Goal: Task Accomplishment & Management: Complete application form

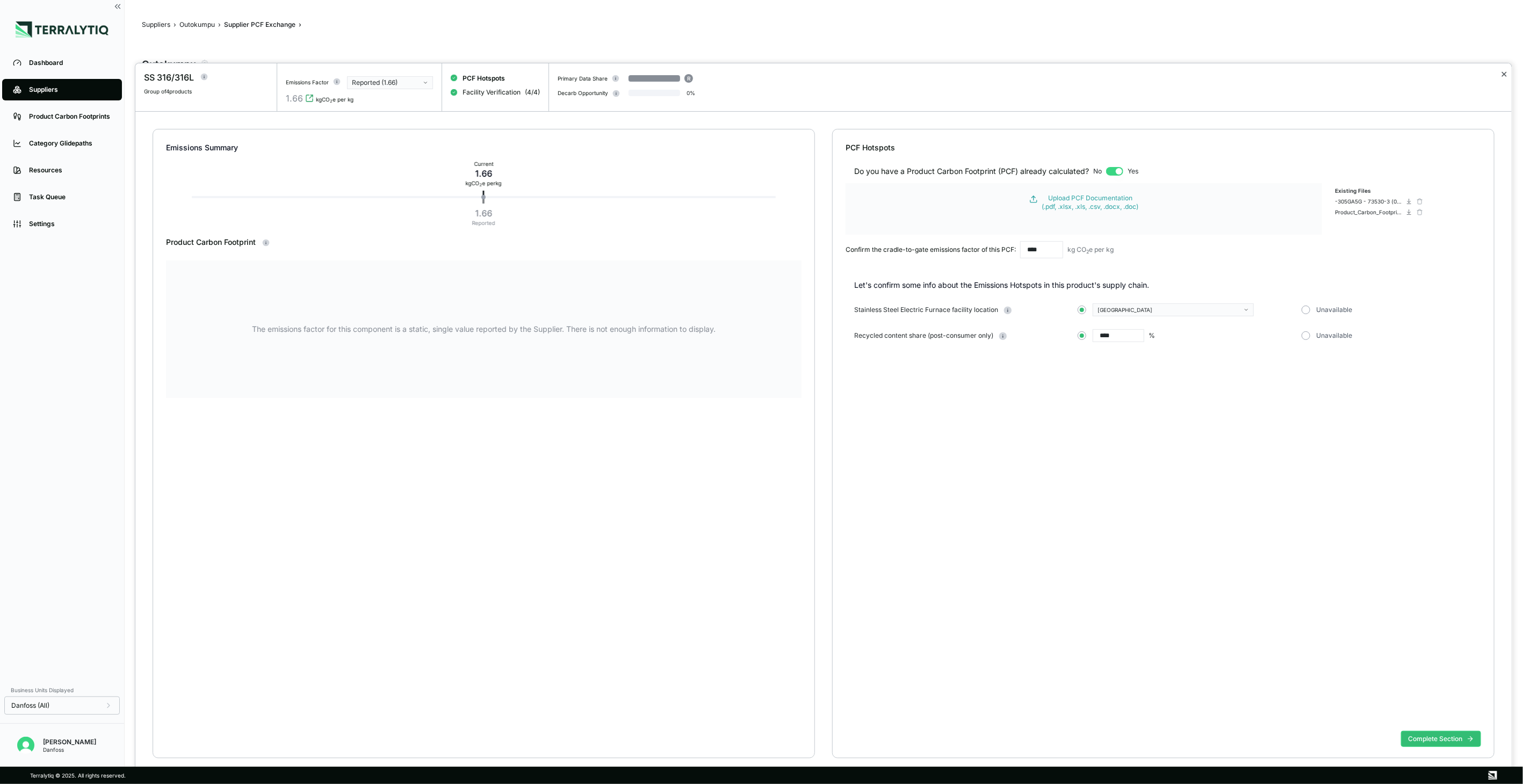
click at [1505, 73] on button "✕" at bounding box center [1504, 74] width 7 height 13
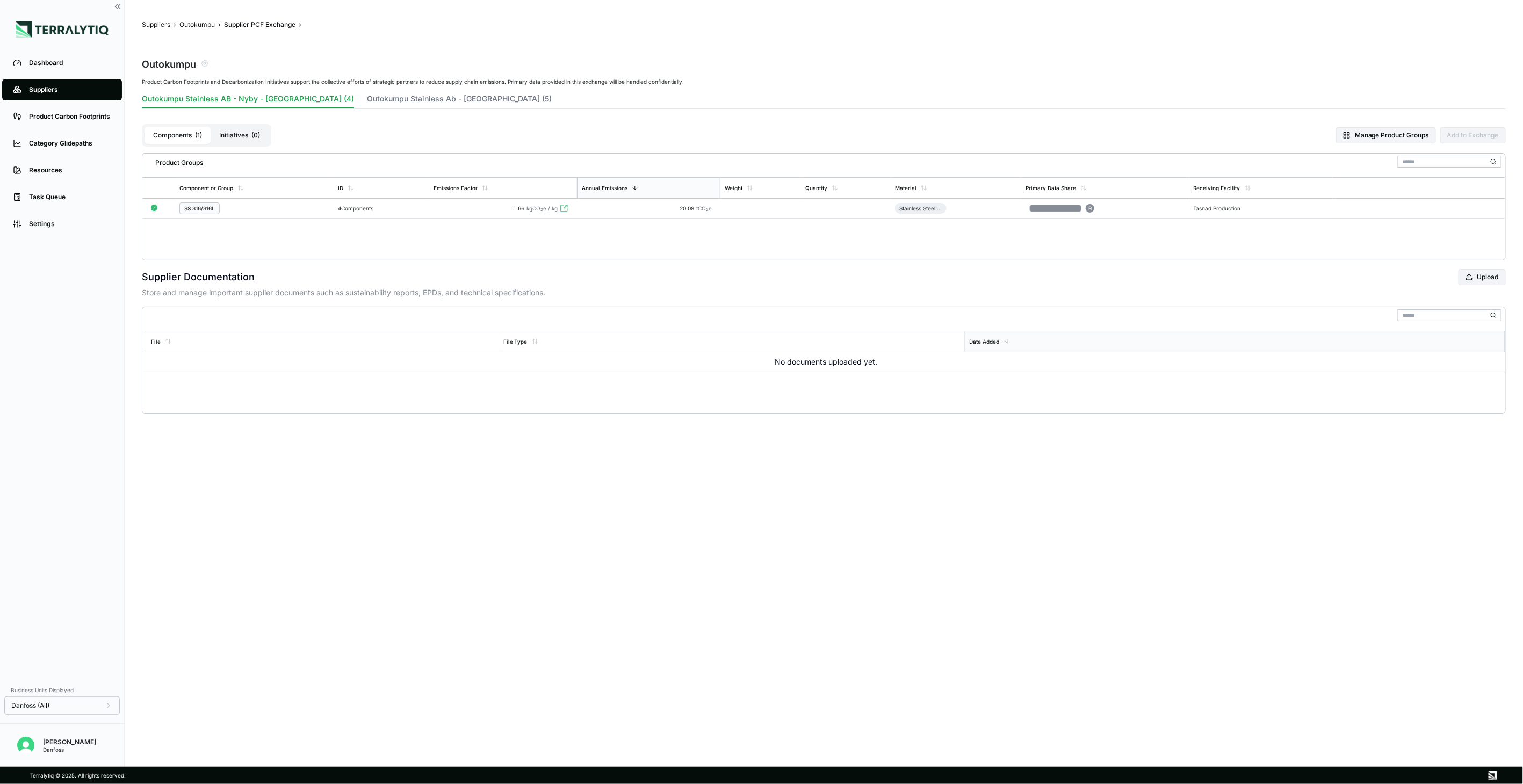
click at [358, 91] on div "Product Carbon Footprints and Decarbonization Initiatives support the collectiv…" at bounding box center [823, 169] width 1364 height 182
click at [367, 101] on button "Outokumpu Stainless Ab - [GEOGRAPHIC_DATA] (5)" at bounding box center [459, 100] width 185 height 15
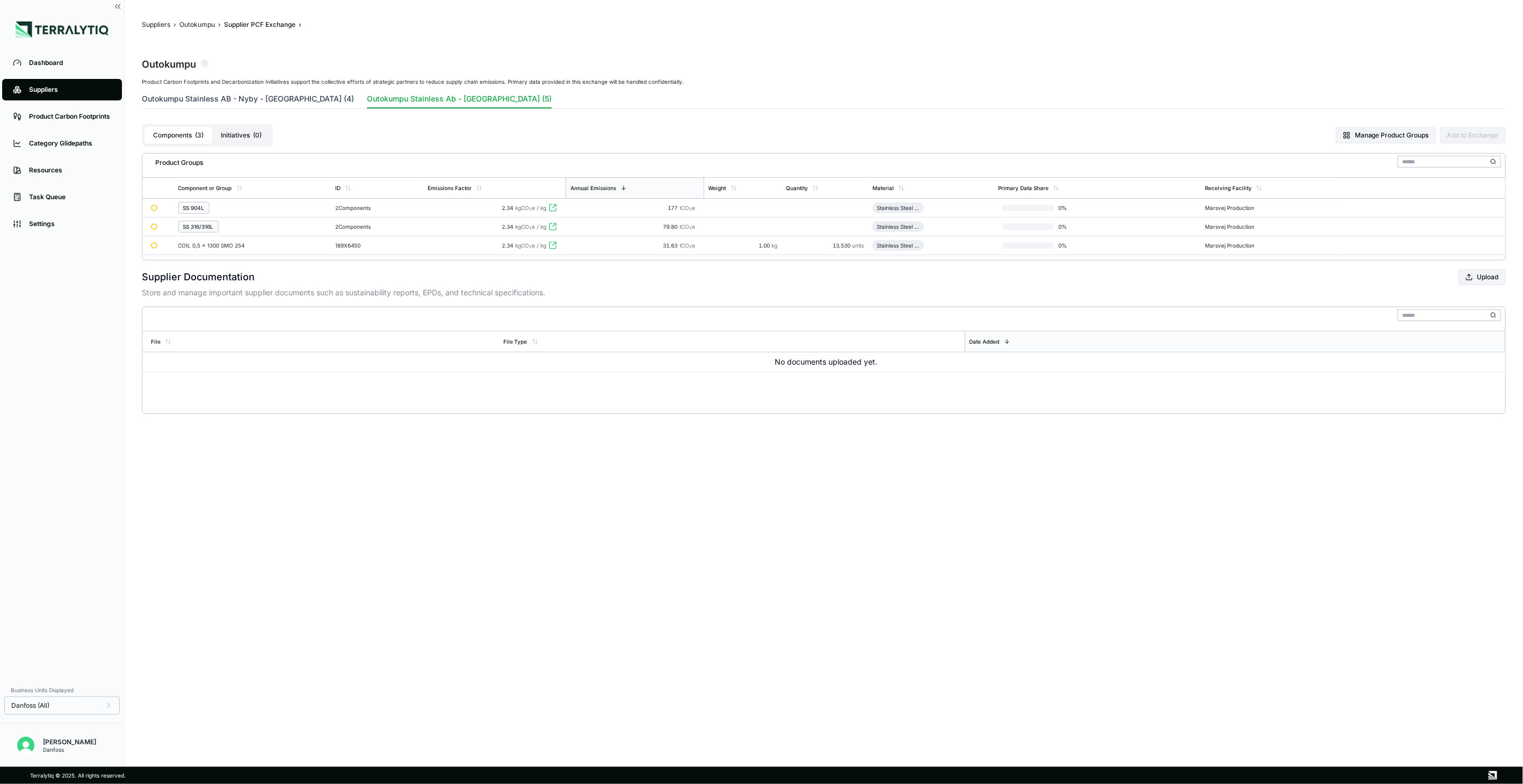
click at [280, 104] on button "Outokumpu Stainless AB - Nyby - [GEOGRAPHIC_DATA] (4)" at bounding box center [247, 100] width 212 height 15
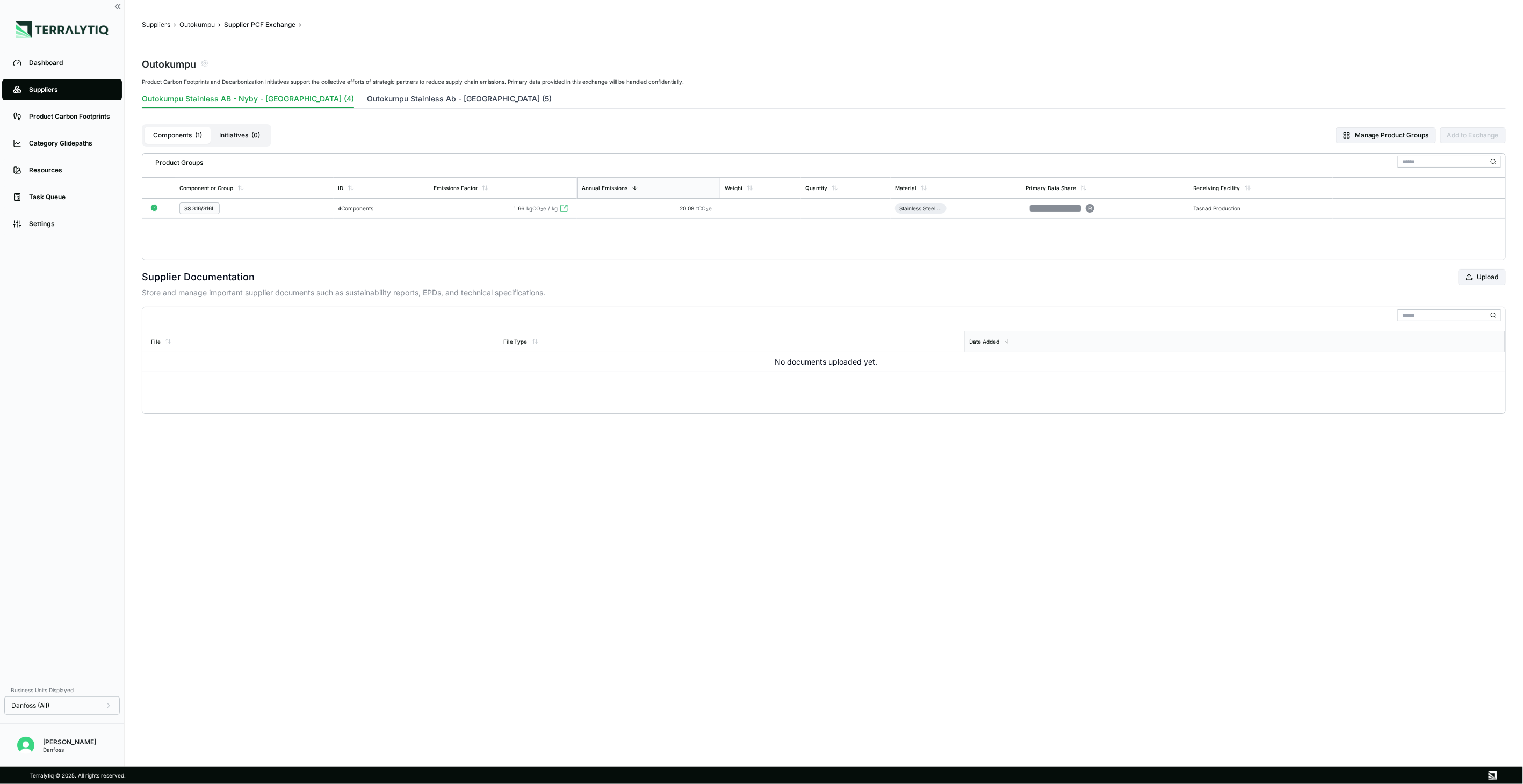
click at [367, 95] on button "Outokumpu Stainless Ab - [GEOGRAPHIC_DATA] (5)" at bounding box center [459, 100] width 185 height 15
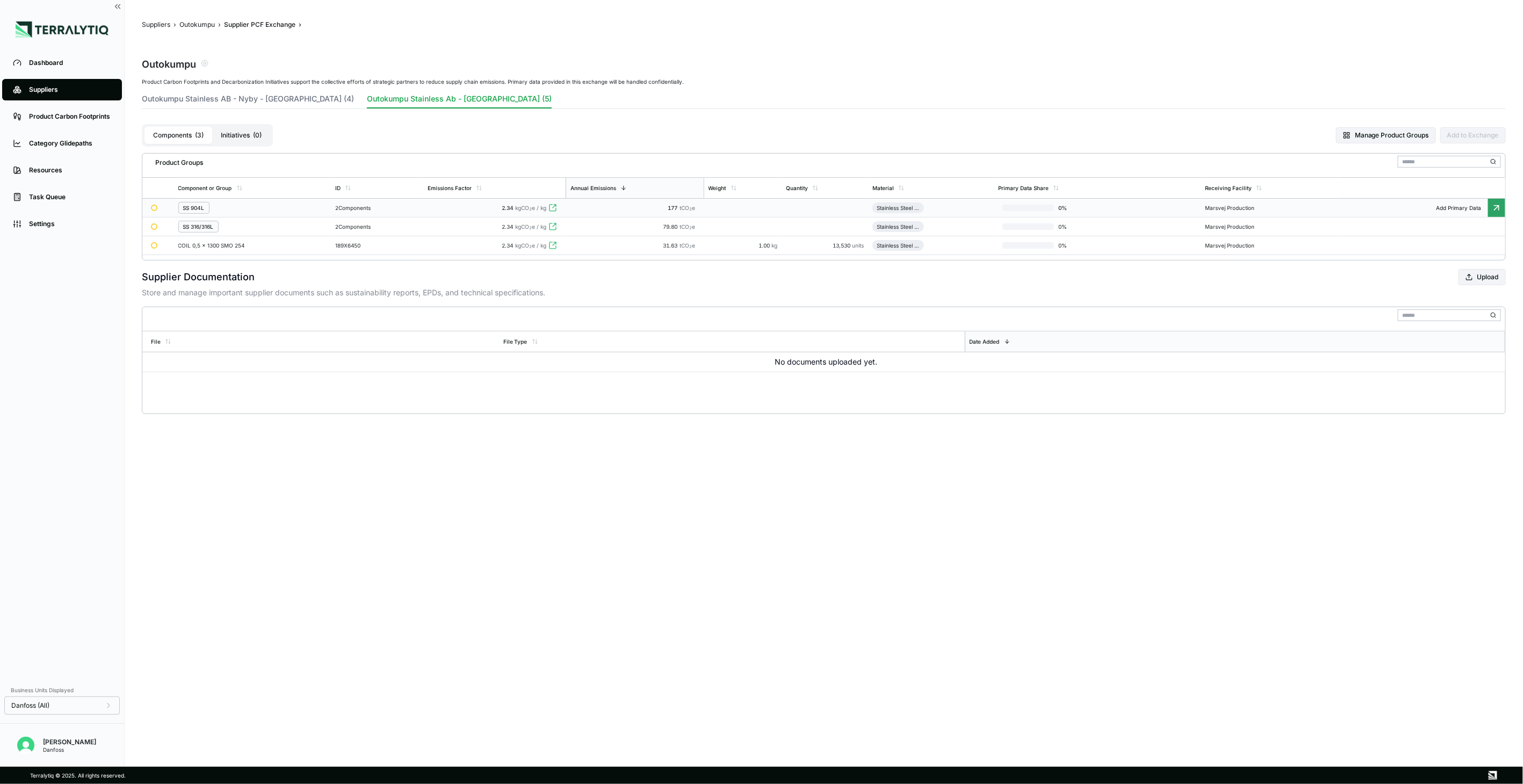
click at [357, 211] on td "2 Components" at bounding box center [377, 208] width 92 height 19
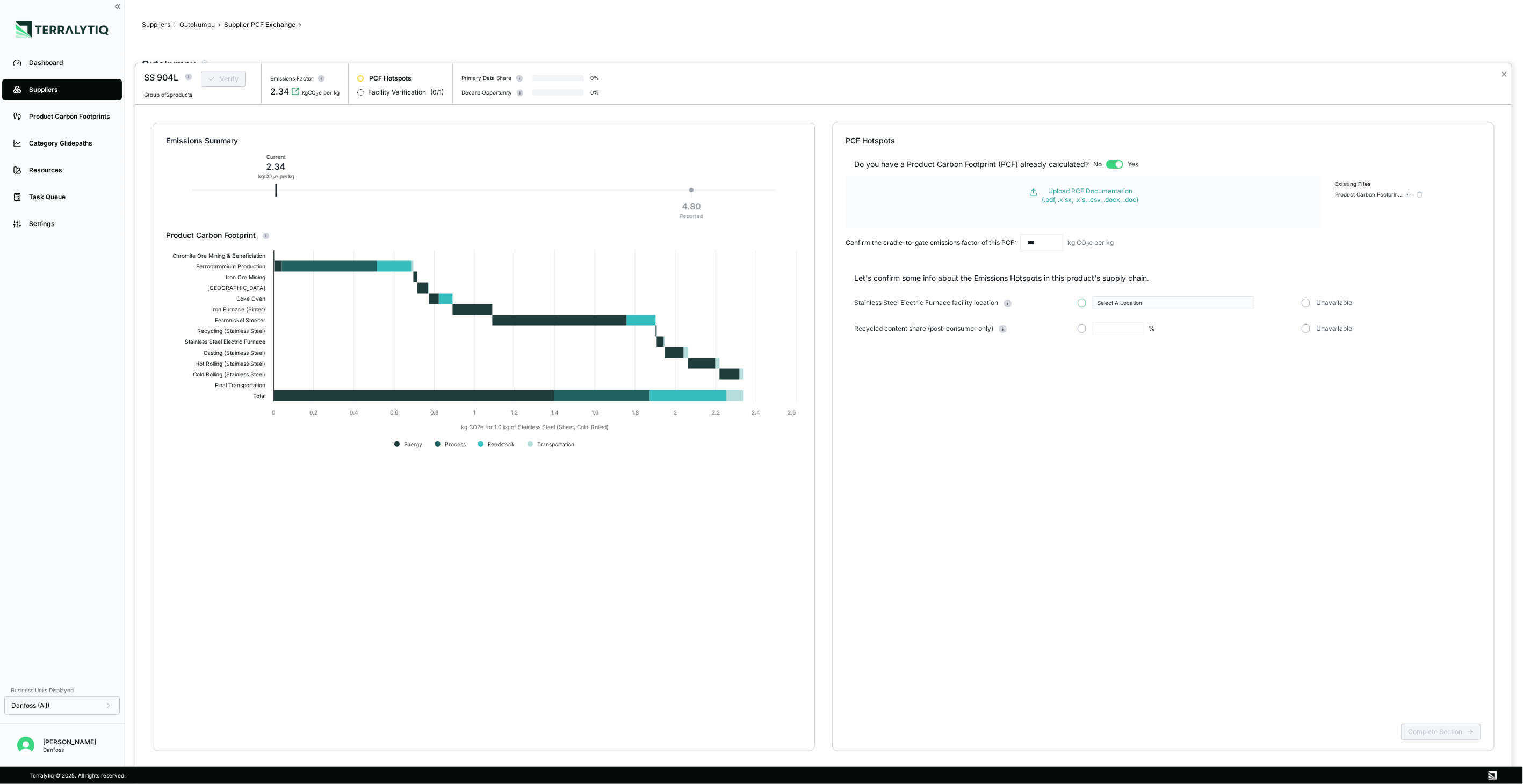
click at [1082, 302] on button "button" at bounding box center [1082, 303] width 9 height 9
click at [1216, 301] on div "Select A Location" at bounding box center [1169, 303] width 144 height 7
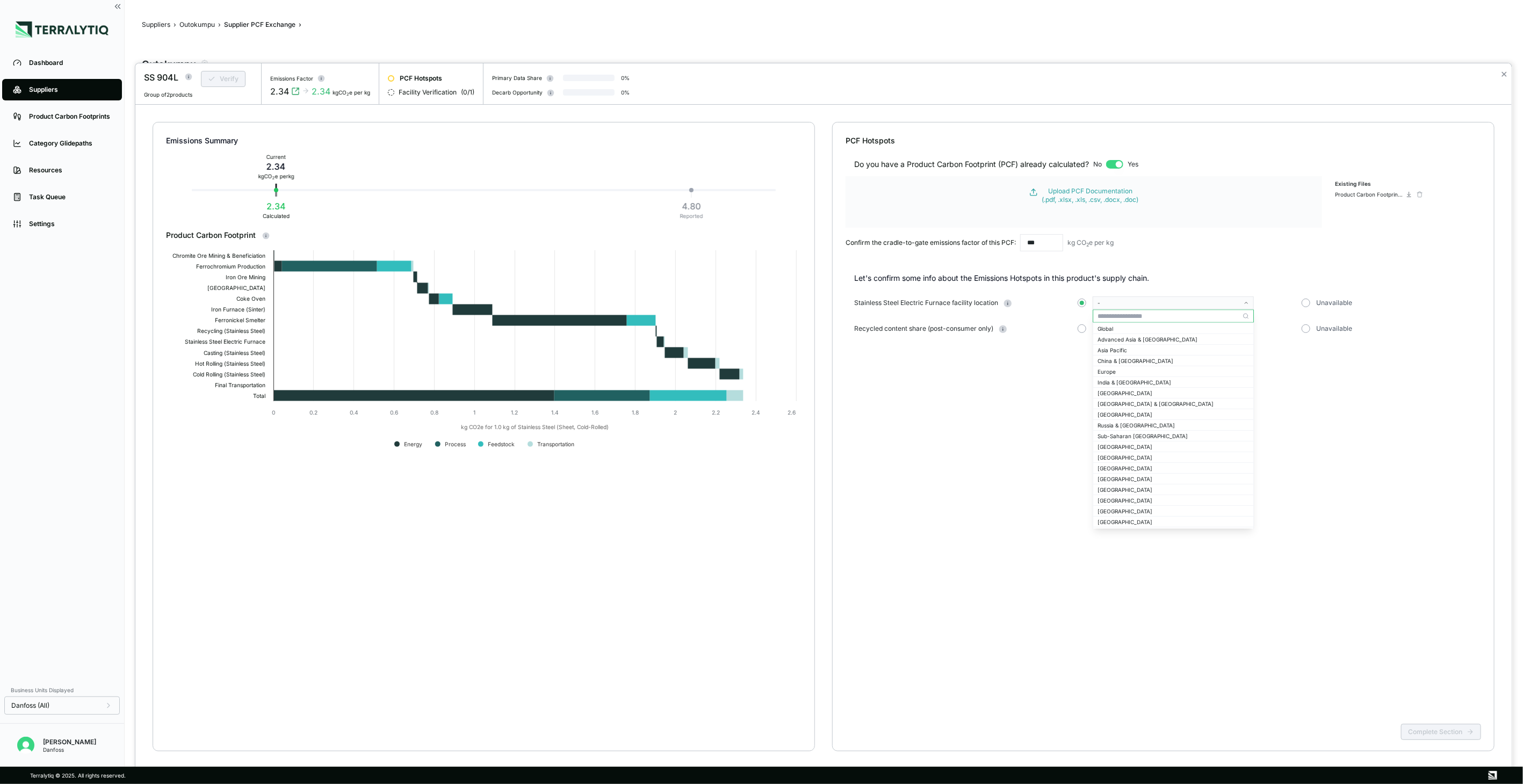
click at [1177, 318] on input "text" at bounding box center [1173, 316] width 160 height 13
type input "****"
click at [1185, 326] on div "[GEOGRAPHIC_DATA]" at bounding box center [1173, 328] width 151 height 7
click at [1082, 330] on button "button" at bounding box center [1082, 329] width 9 height 9
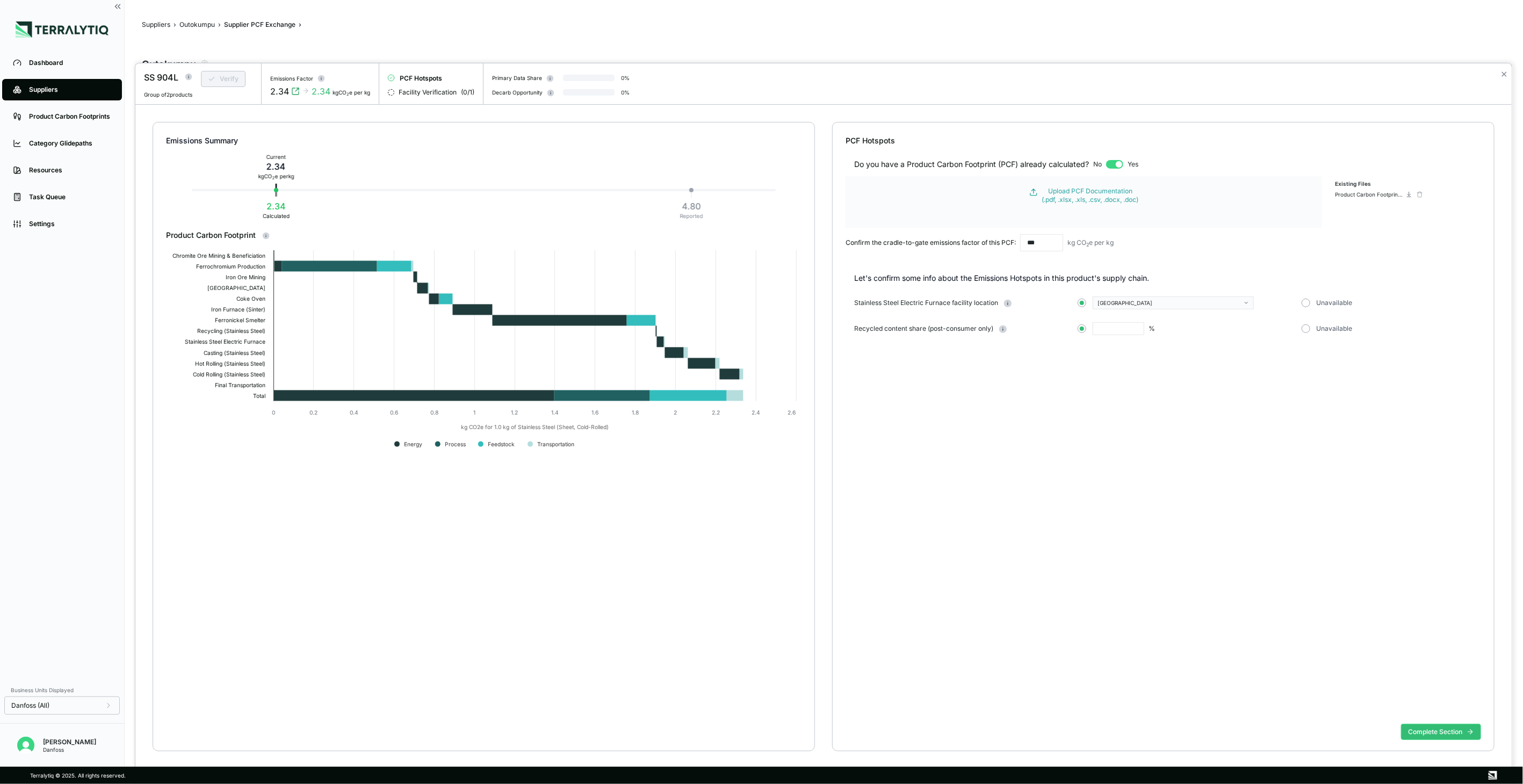
click at [1134, 325] on input "text" at bounding box center [1118, 329] width 51 height 13
type input "****"
click at [1437, 725] on button "Complete Section" at bounding box center [1441, 732] width 80 height 16
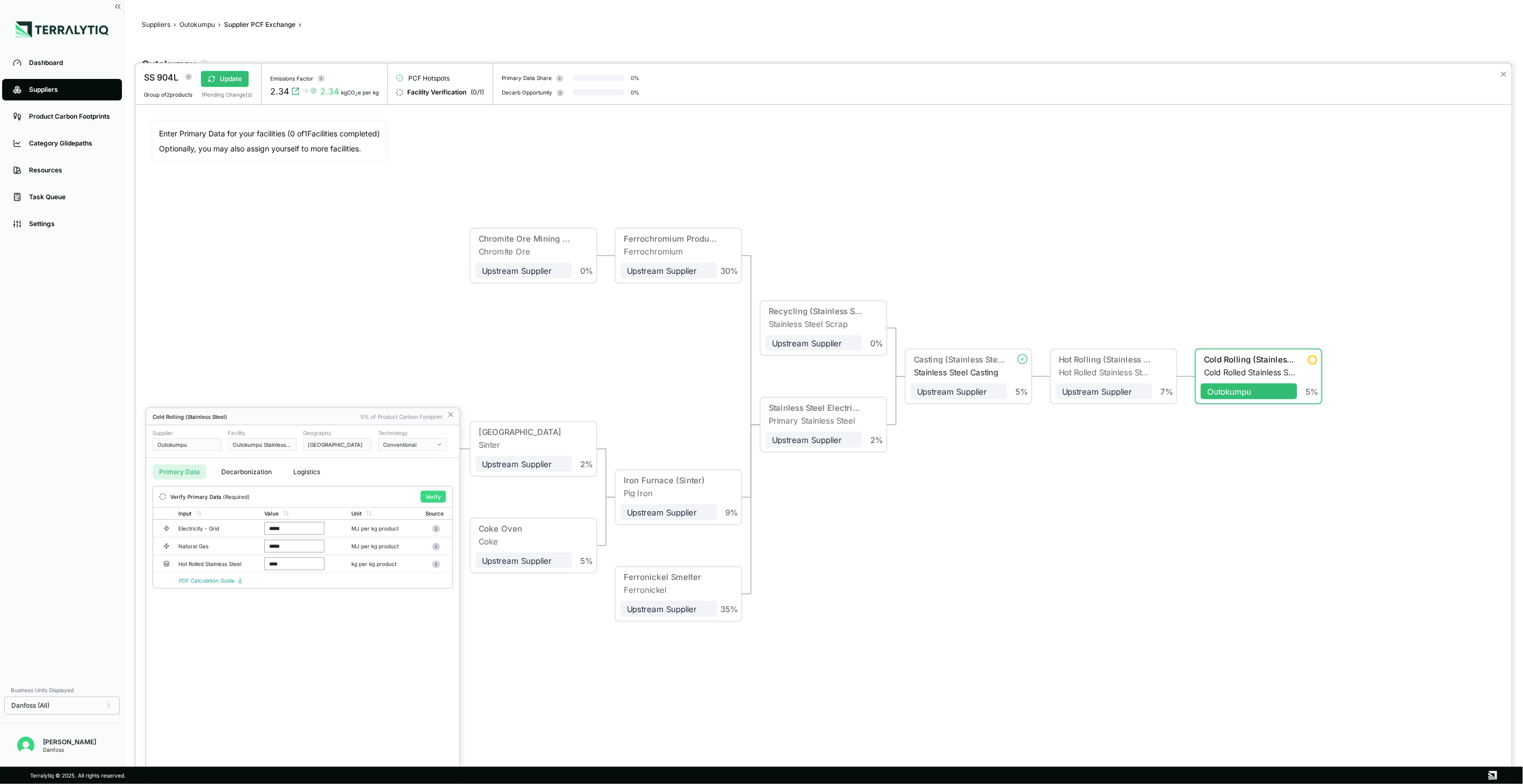
click at [424, 496] on button "Verify" at bounding box center [433, 497] width 25 height 12
click at [226, 77] on div at bounding box center [824, 423] width 1376 height 721
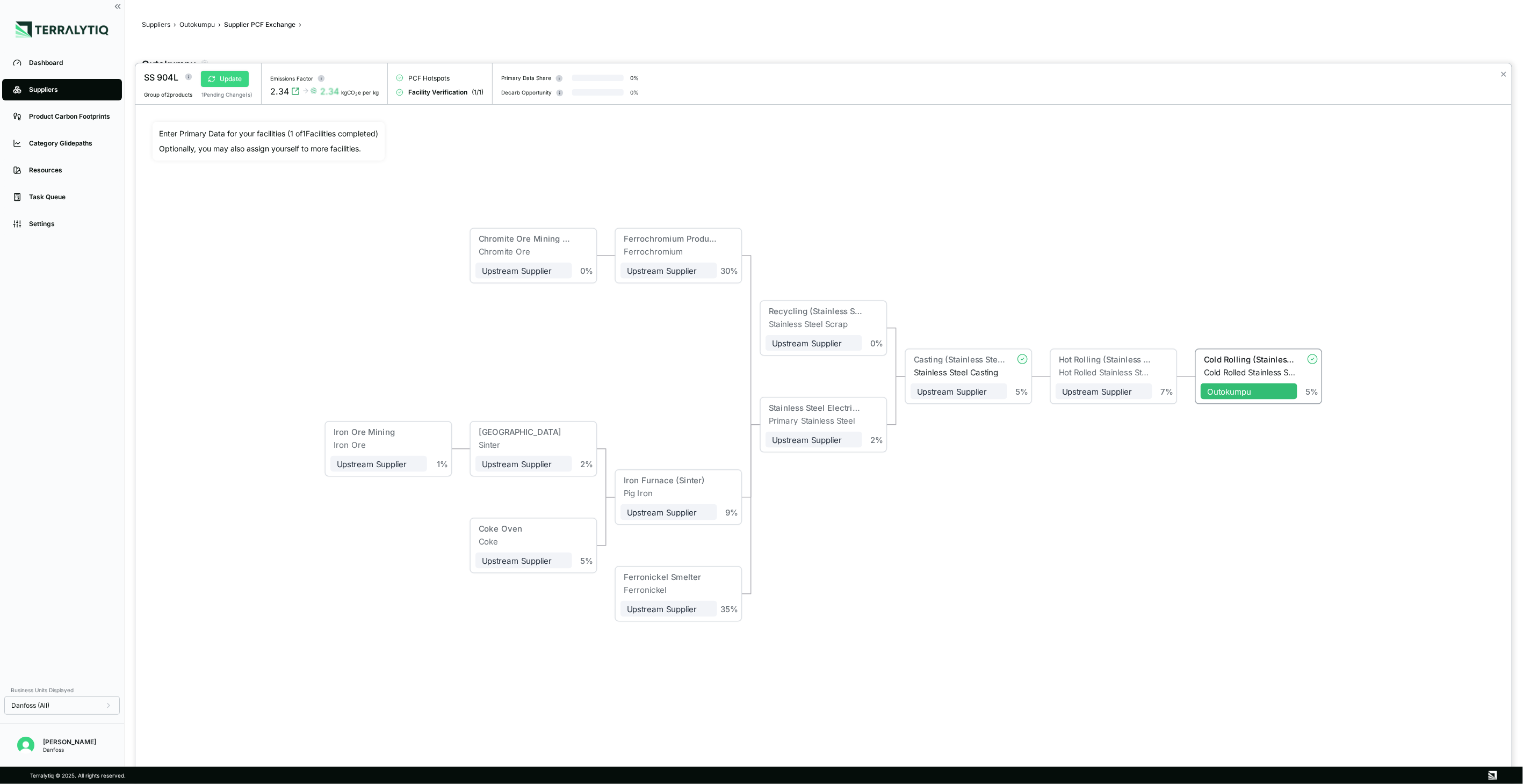
click at [226, 78] on button "Update" at bounding box center [224, 79] width 48 height 16
click at [1067, 395] on span "+ Assign to me" at bounding box center [1104, 392] width 97 height 16
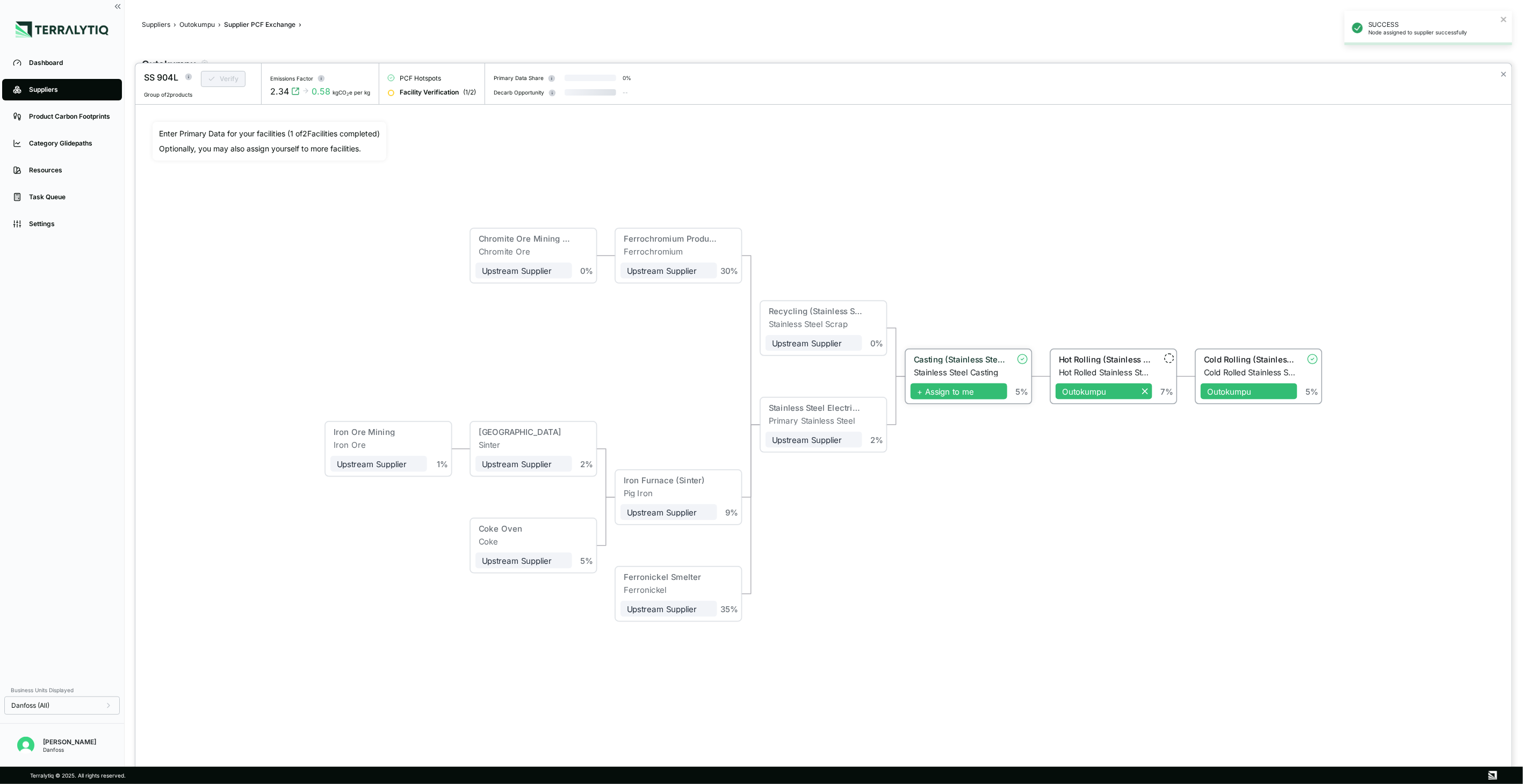
click at [943, 396] on span "+ Assign to me" at bounding box center [959, 392] width 97 height 16
click at [828, 446] on span "+ Assign to me" at bounding box center [814, 440] width 97 height 16
click at [1505, 77] on button "✕" at bounding box center [1504, 74] width 7 height 13
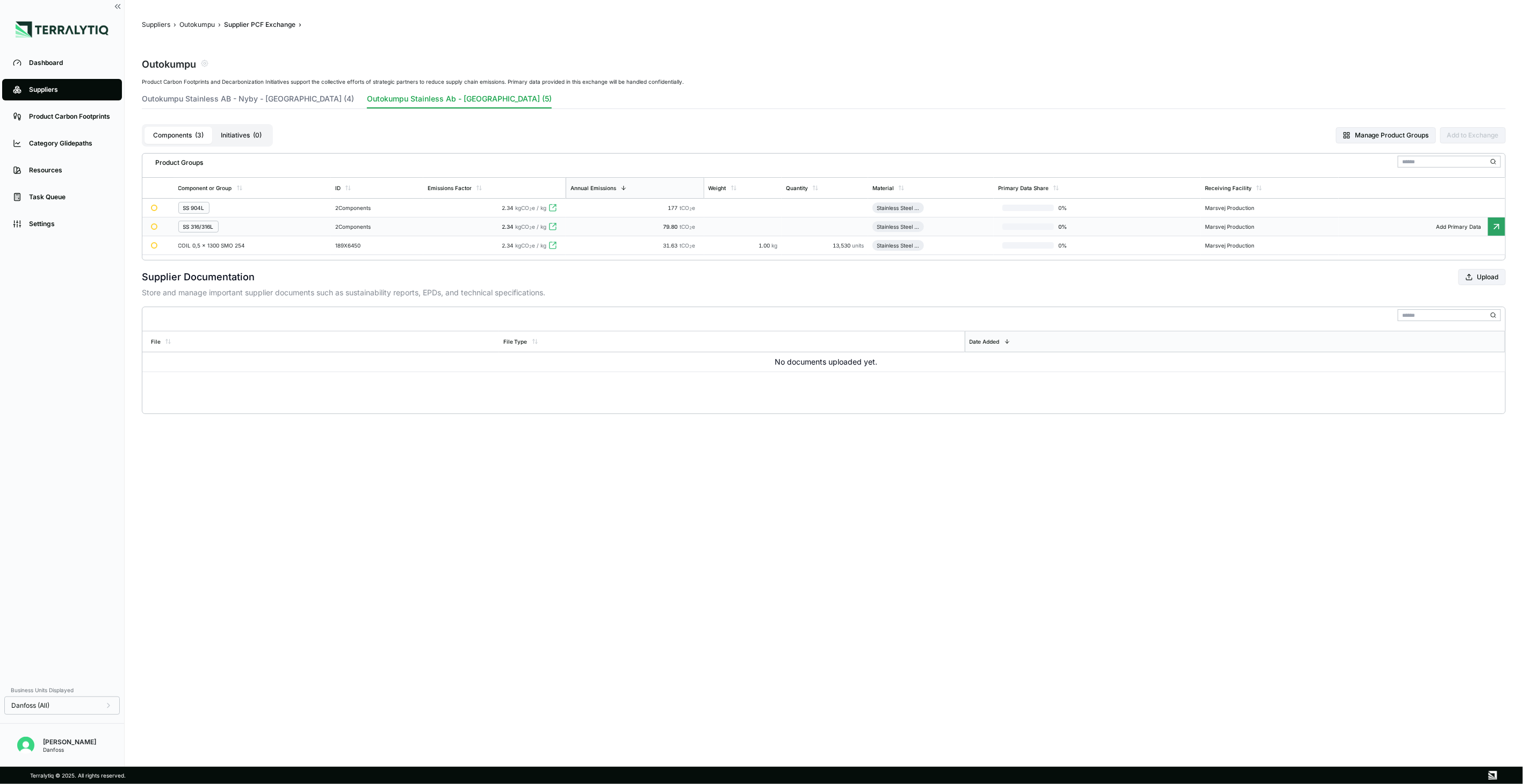
click at [390, 230] on div "2 Components" at bounding box center [377, 227] width 84 height 7
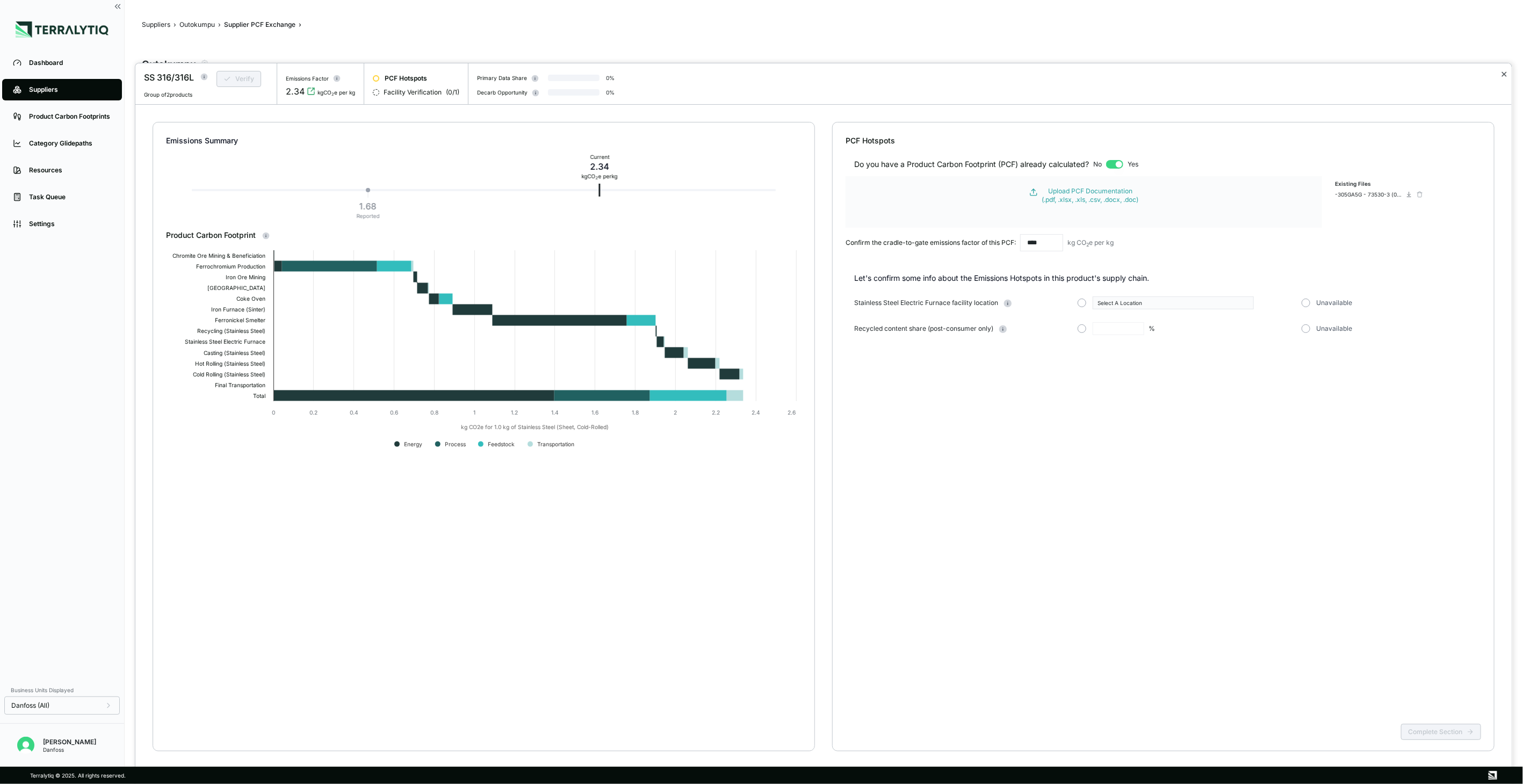
click at [1502, 77] on button "✕" at bounding box center [1504, 74] width 7 height 13
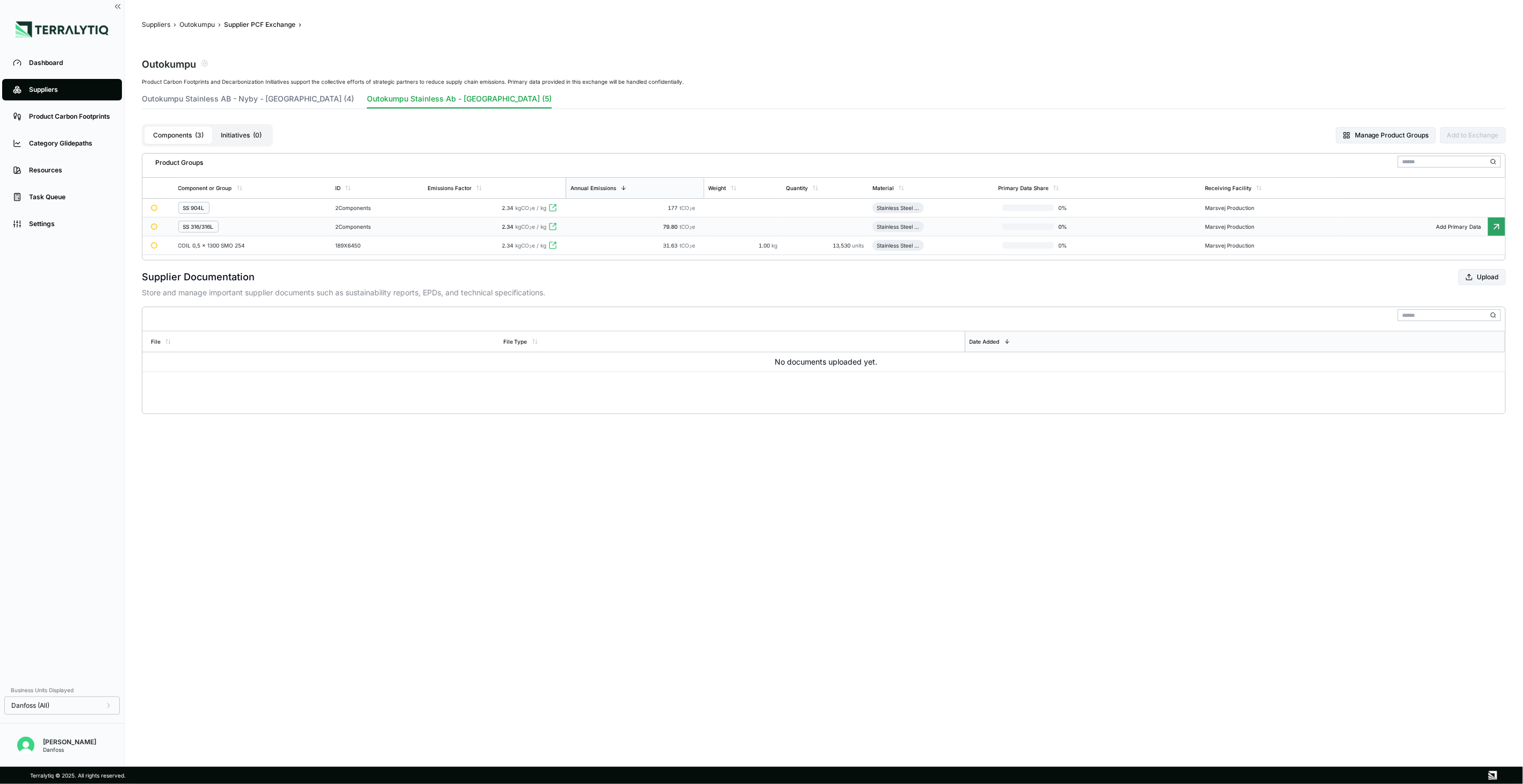
click at [1502, 783] on div at bounding box center [762, 784] width 1523 height 0
click at [464, 215] on td "2.34 kgCO 2 e / kg" at bounding box center [494, 208] width 143 height 19
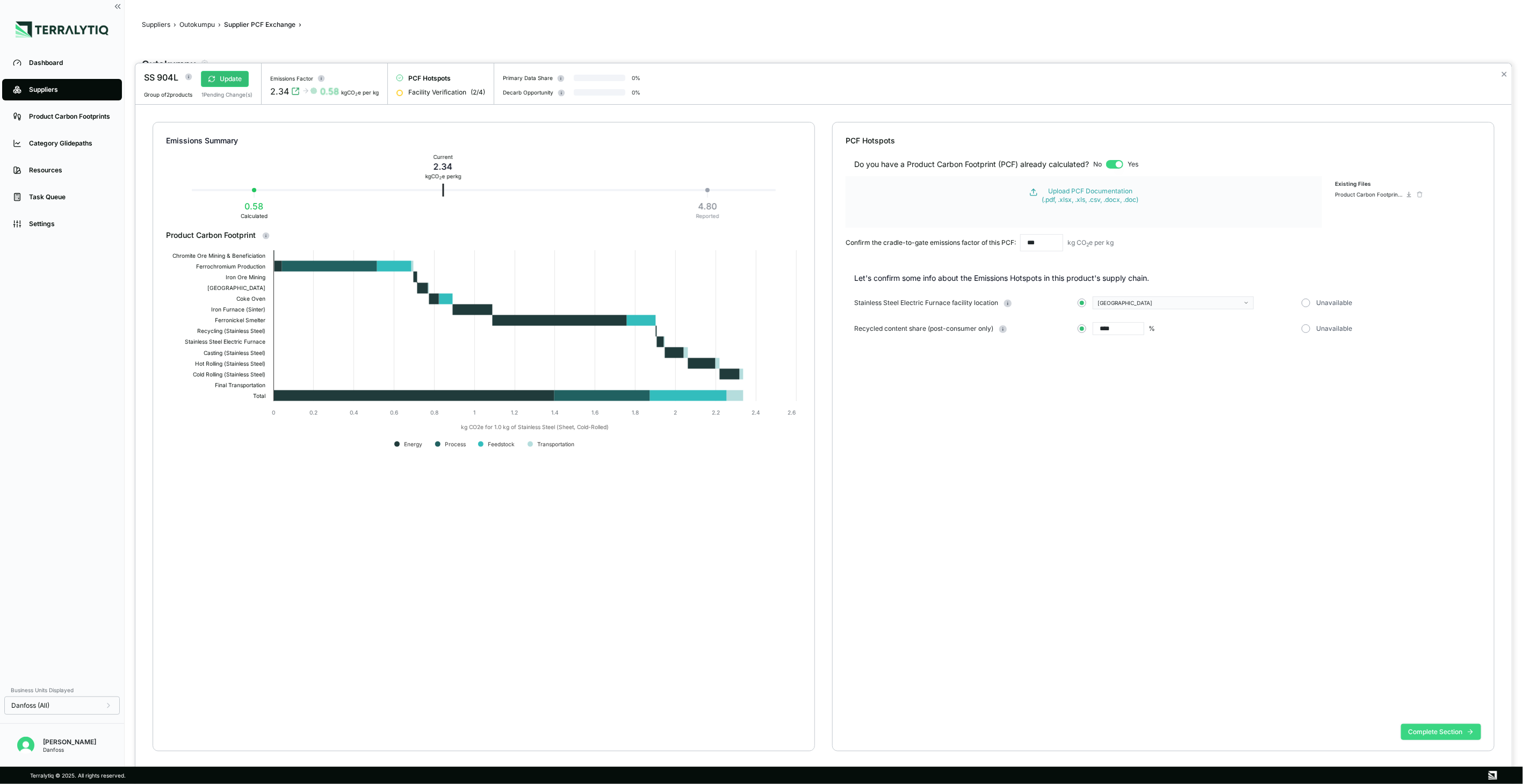
click at [1415, 737] on button "Complete Section" at bounding box center [1441, 732] width 80 height 16
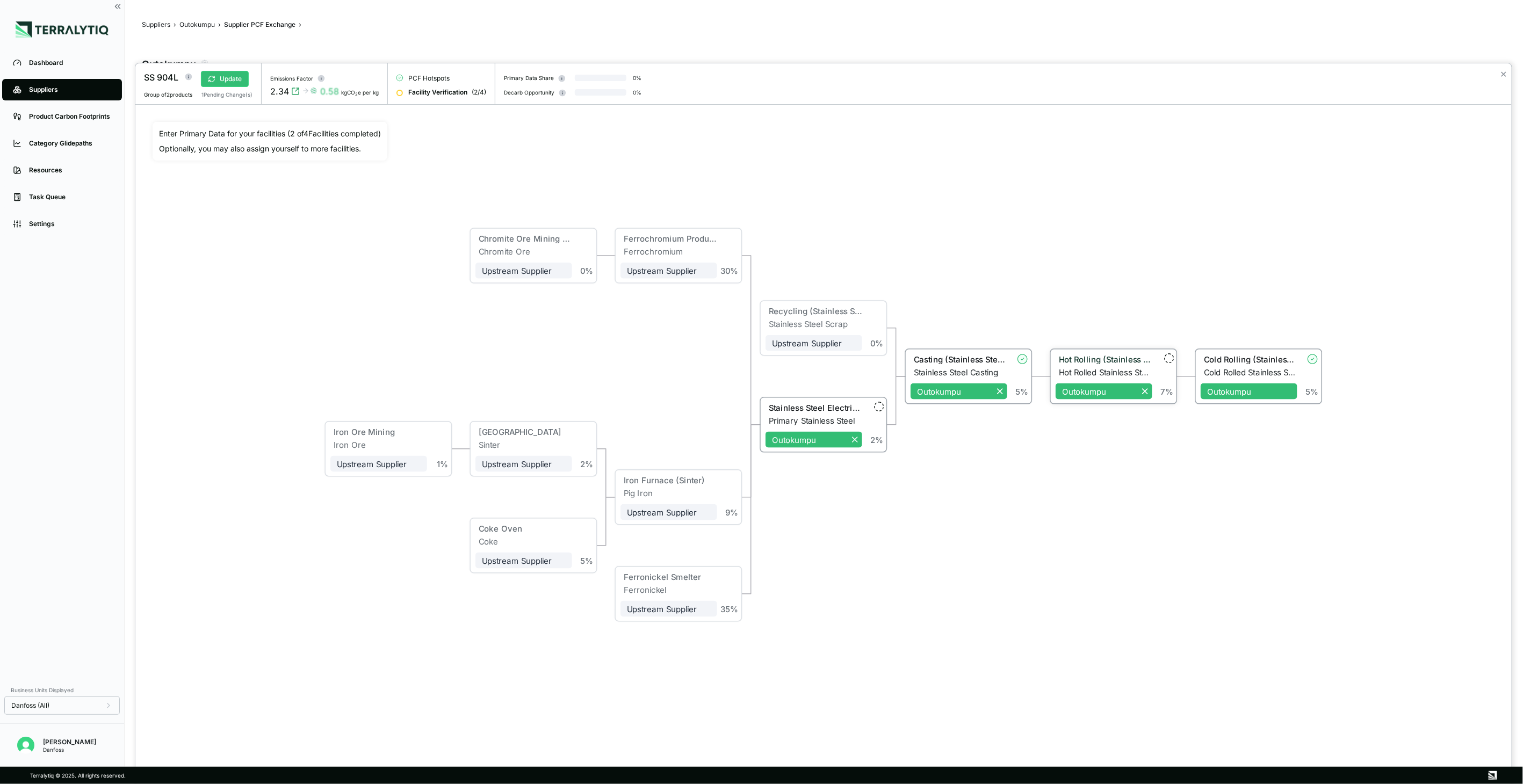
click at [1133, 371] on div "Hot Rolled Stainless Steel" at bounding box center [1105, 372] width 93 height 10
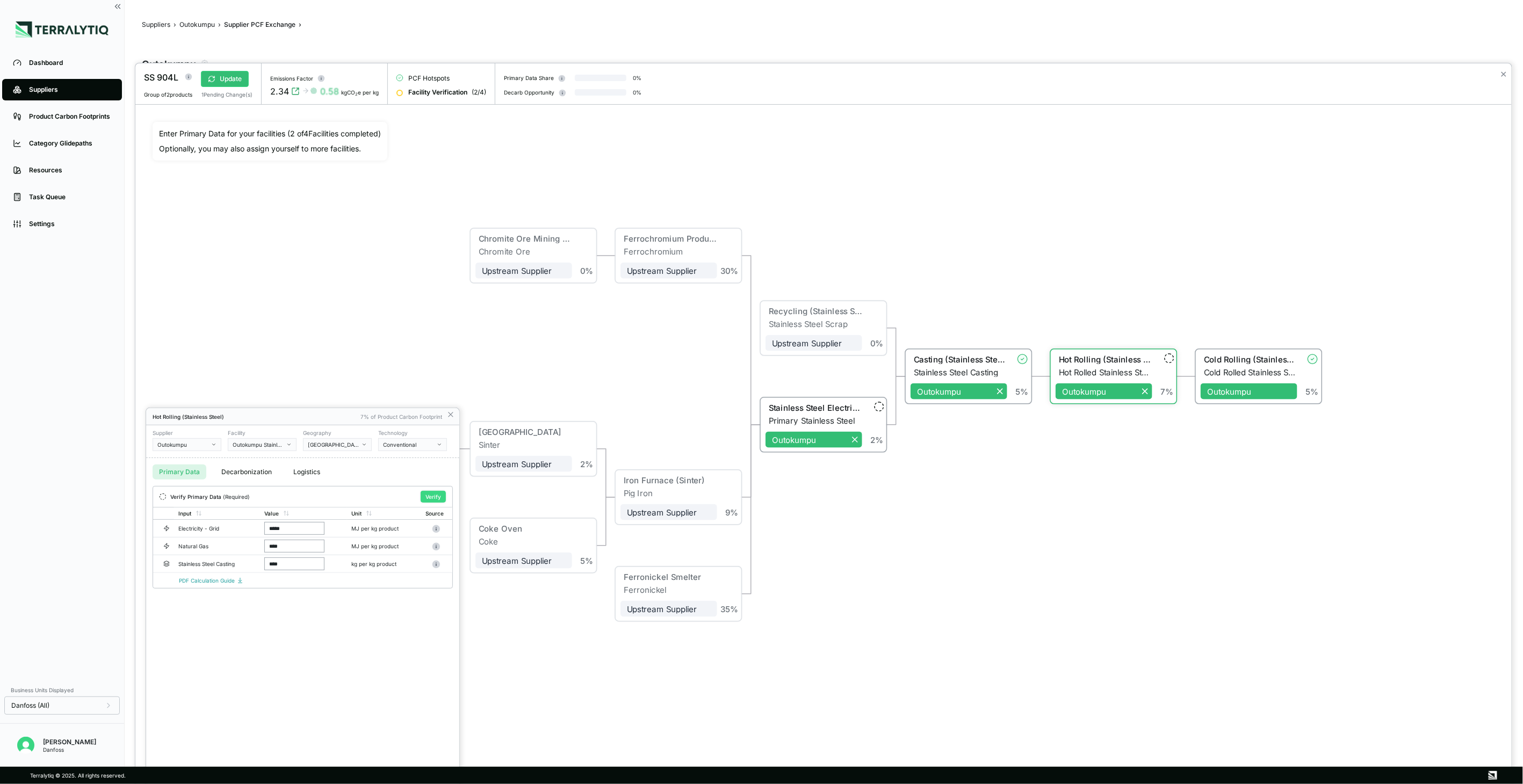
click at [432, 495] on button "Verify" at bounding box center [433, 497] width 25 height 12
click at [450, 415] on icon at bounding box center [450, 414] width 4 height 4
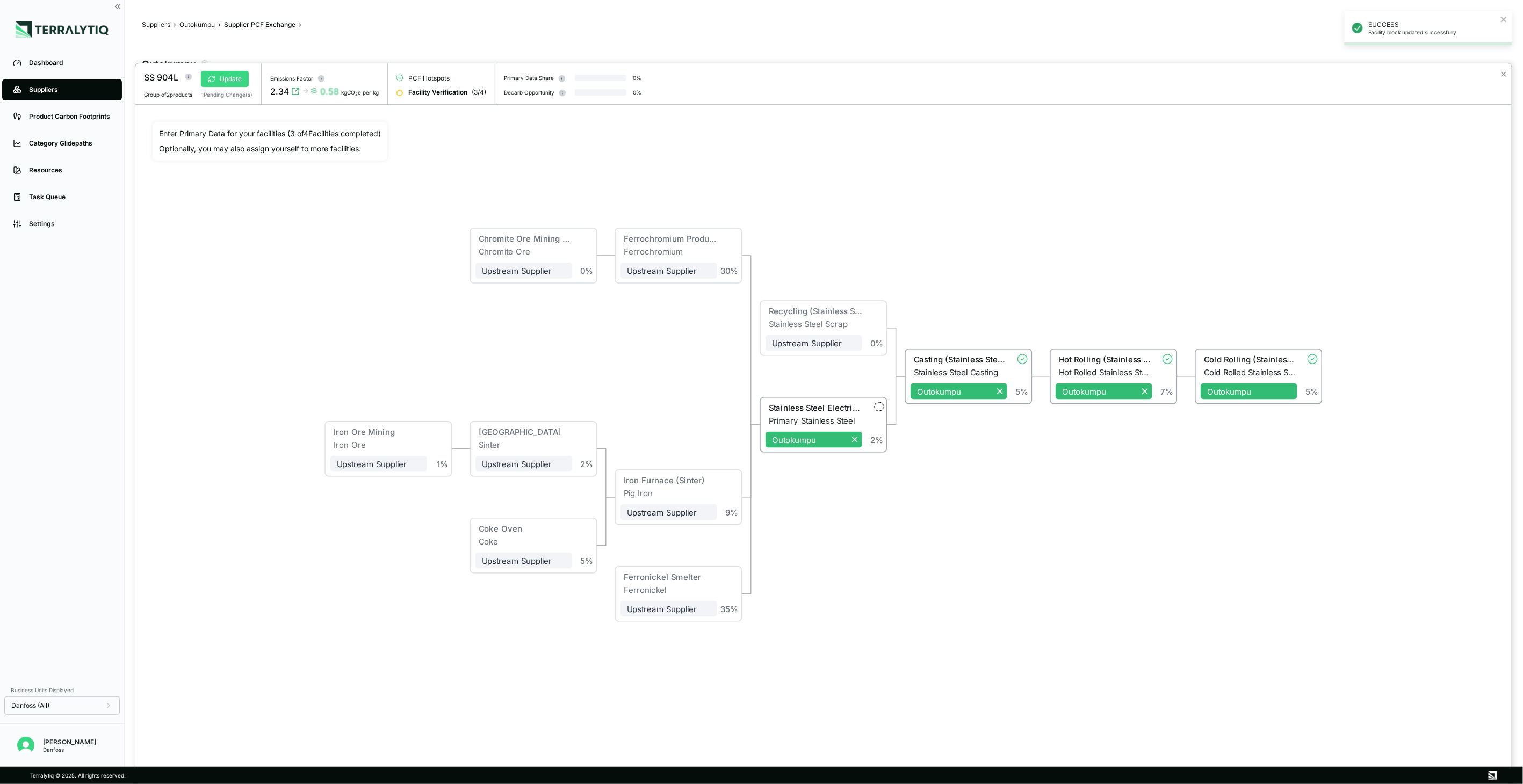
click at [227, 73] on button "Update" at bounding box center [224, 79] width 48 height 16
